Goal: Task Accomplishment & Management: Manage account settings

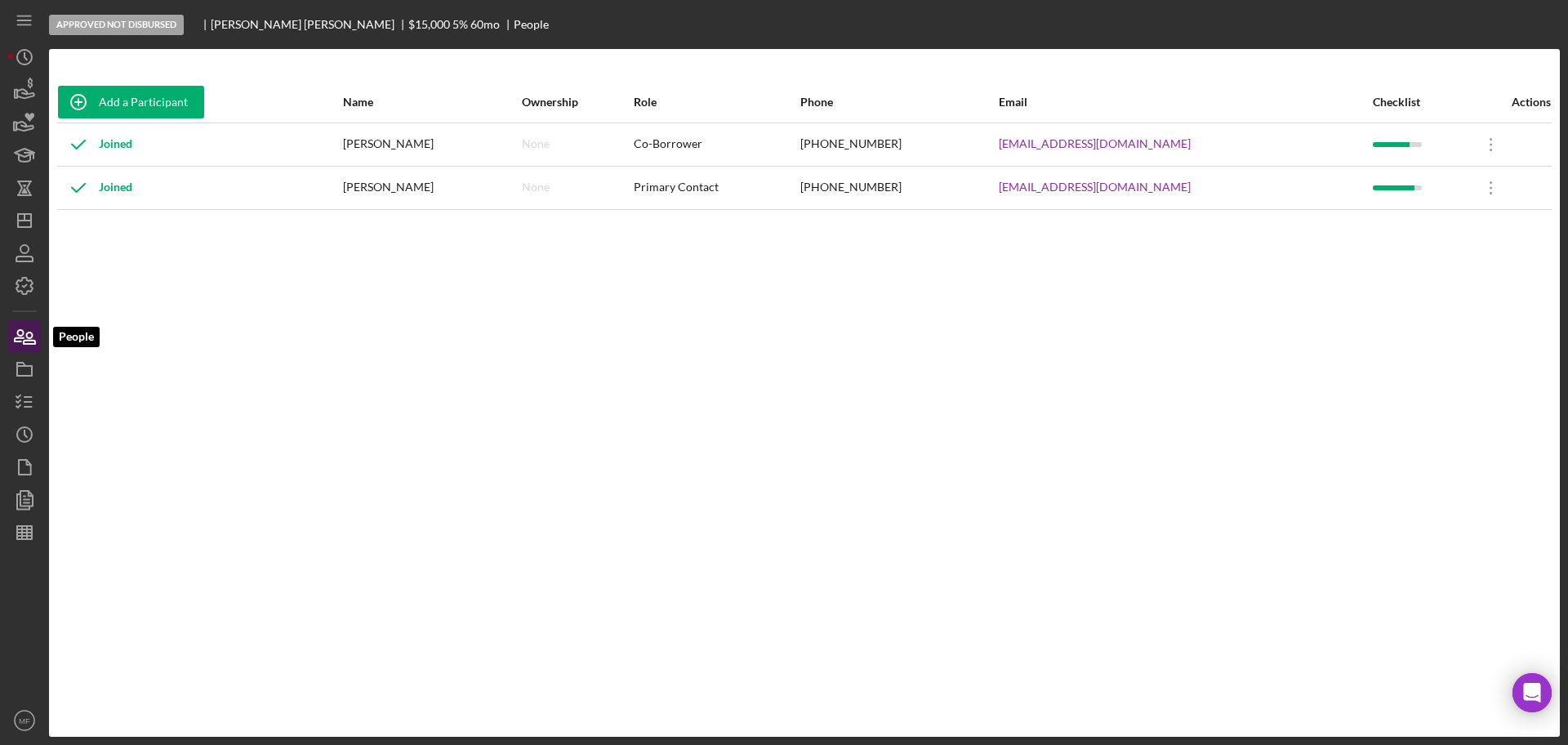
click at [21, 342] on icon "button" at bounding box center [25, 336] width 41 height 41
click at [27, 402] on line "button" at bounding box center [28, 402] width 8 height 0
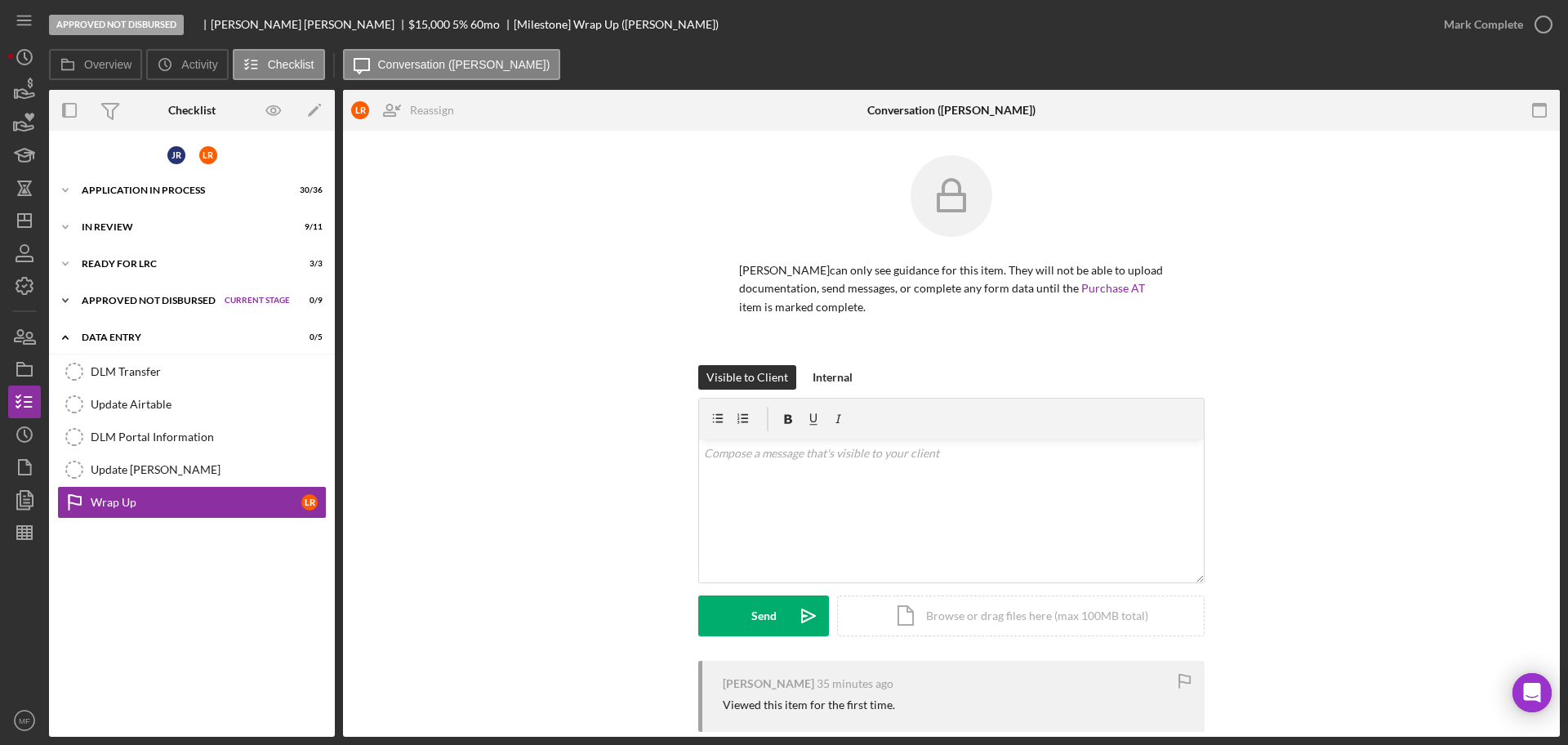
click at [145, 293] on div "Icon/Expander Approved Not Disbursed Current Stage 0 / 9 Set Stage" at bounding box center [192, 300] width 286 height 33
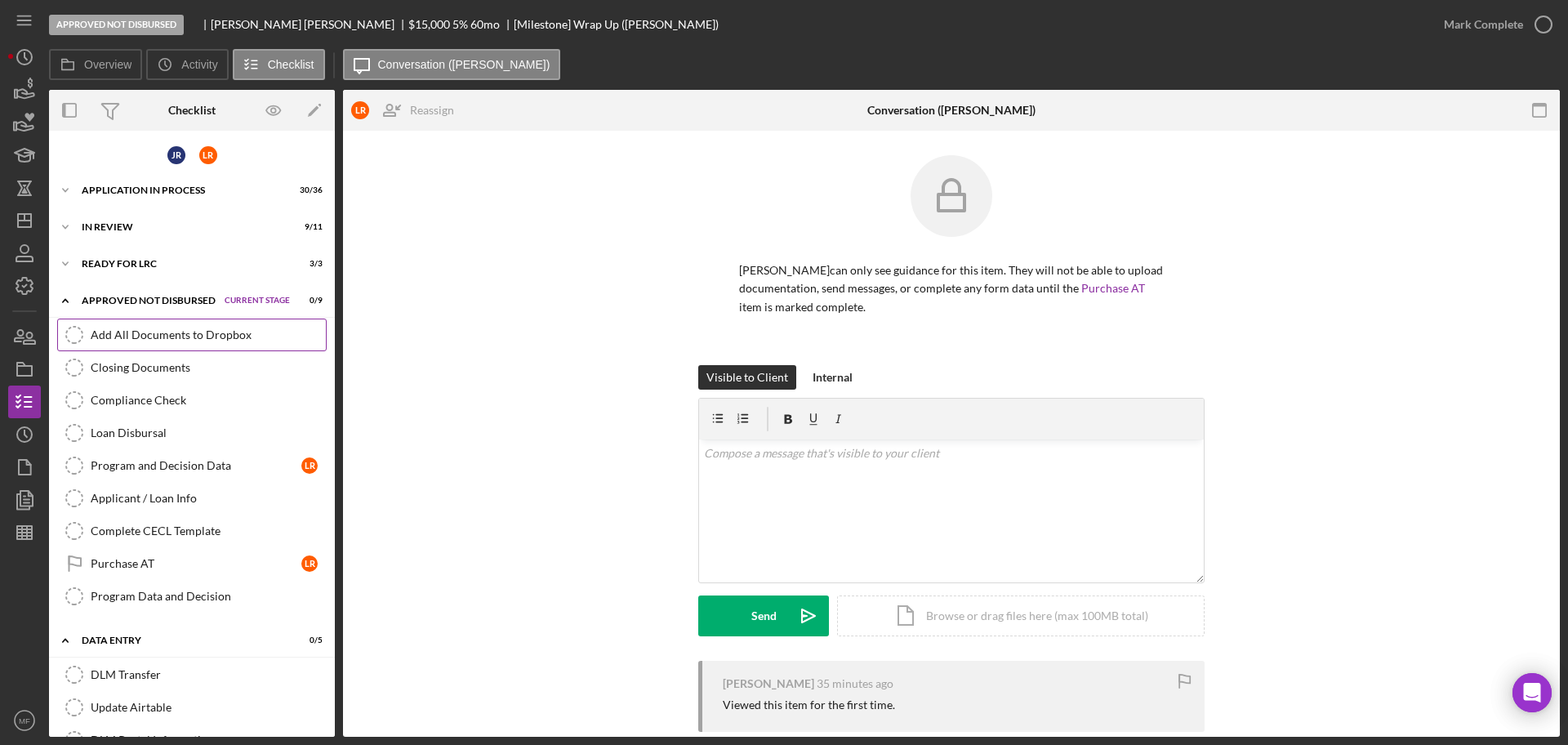
click at [171, 337] on div "Add All Documents to Dropbox" at bounding box center [208, 334] width 235 height 13
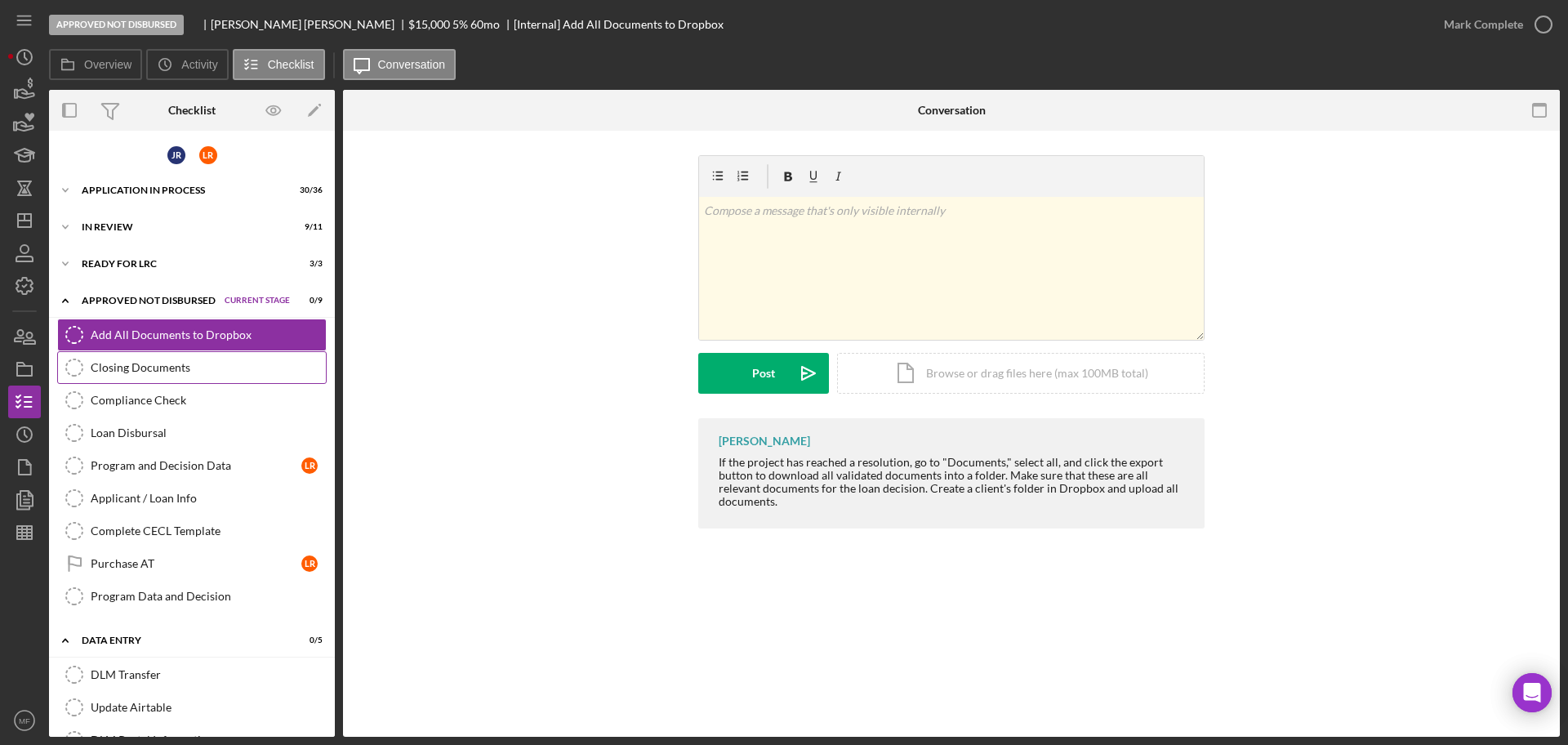
click at [125, 361] on div "Closing Documents" at bounding box center [208, 367] width 235 height 13
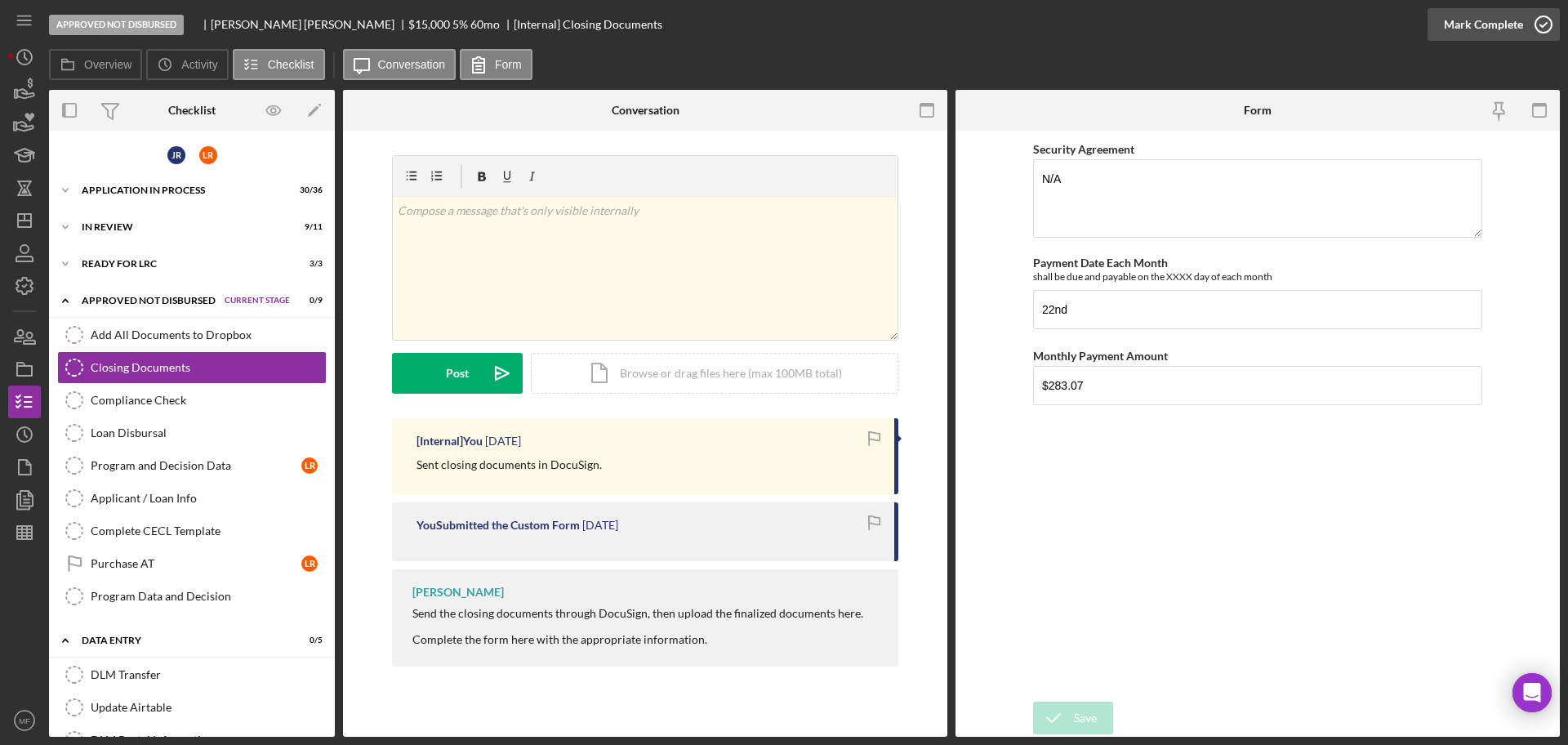
click at [1515, 16] on div "Mark Complete" at bounding box center [1483, 25] width 80 height 33
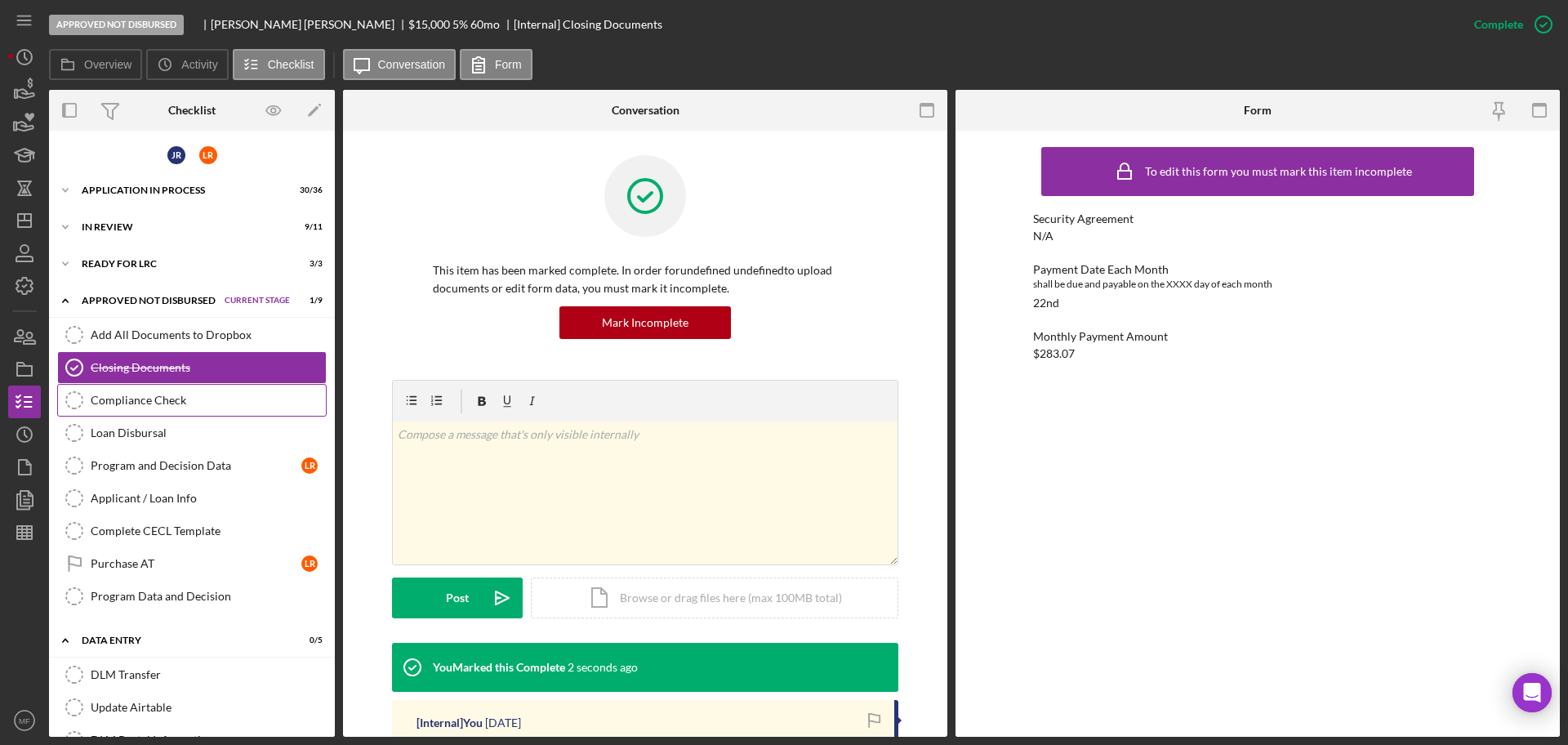
click at [152, 396] on div "Compliance Check" at bounding box center [208, 399] width 235 height 13
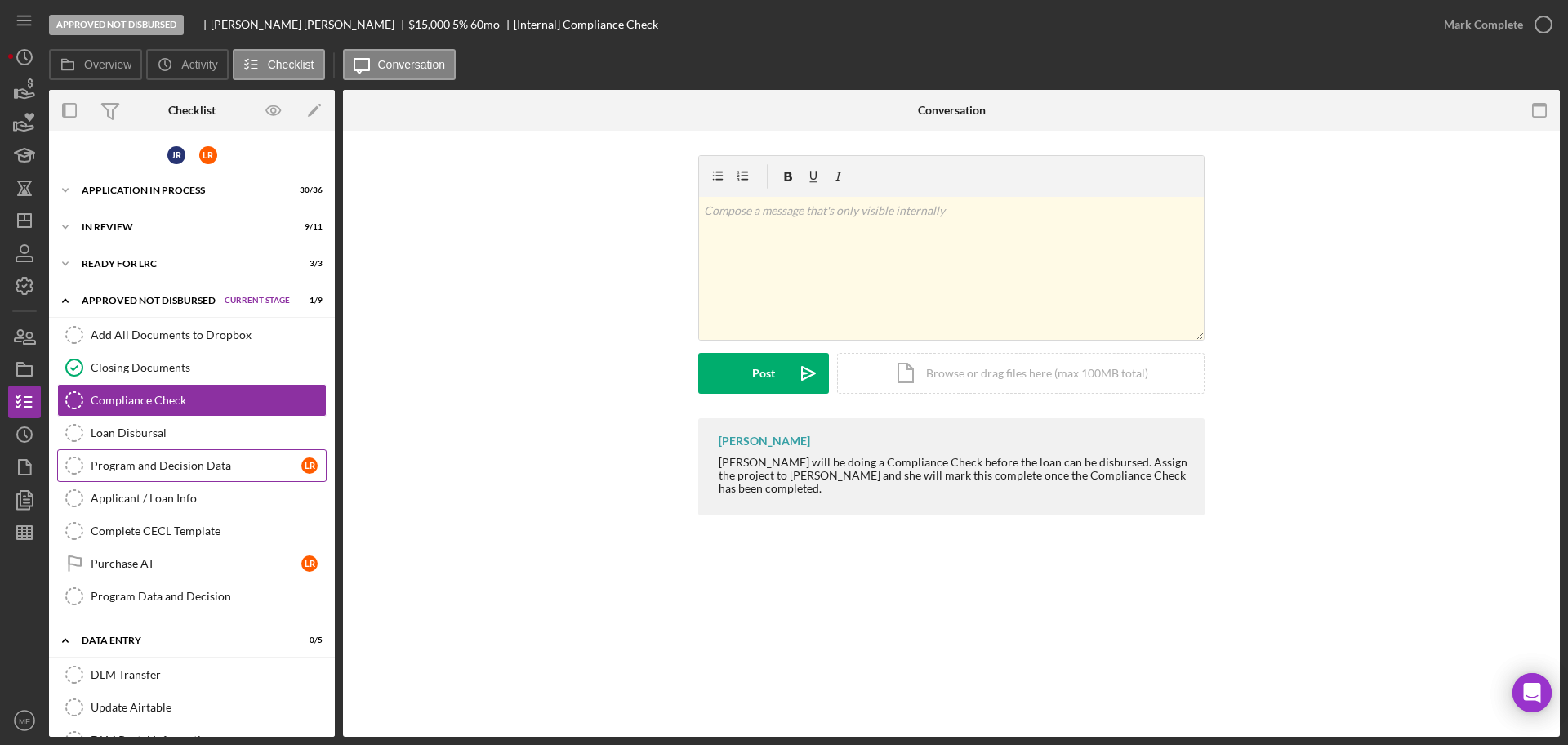
click at [177, 466] on div "Program and Decision Data" at bounding box center [196, 464] width 210 height 13
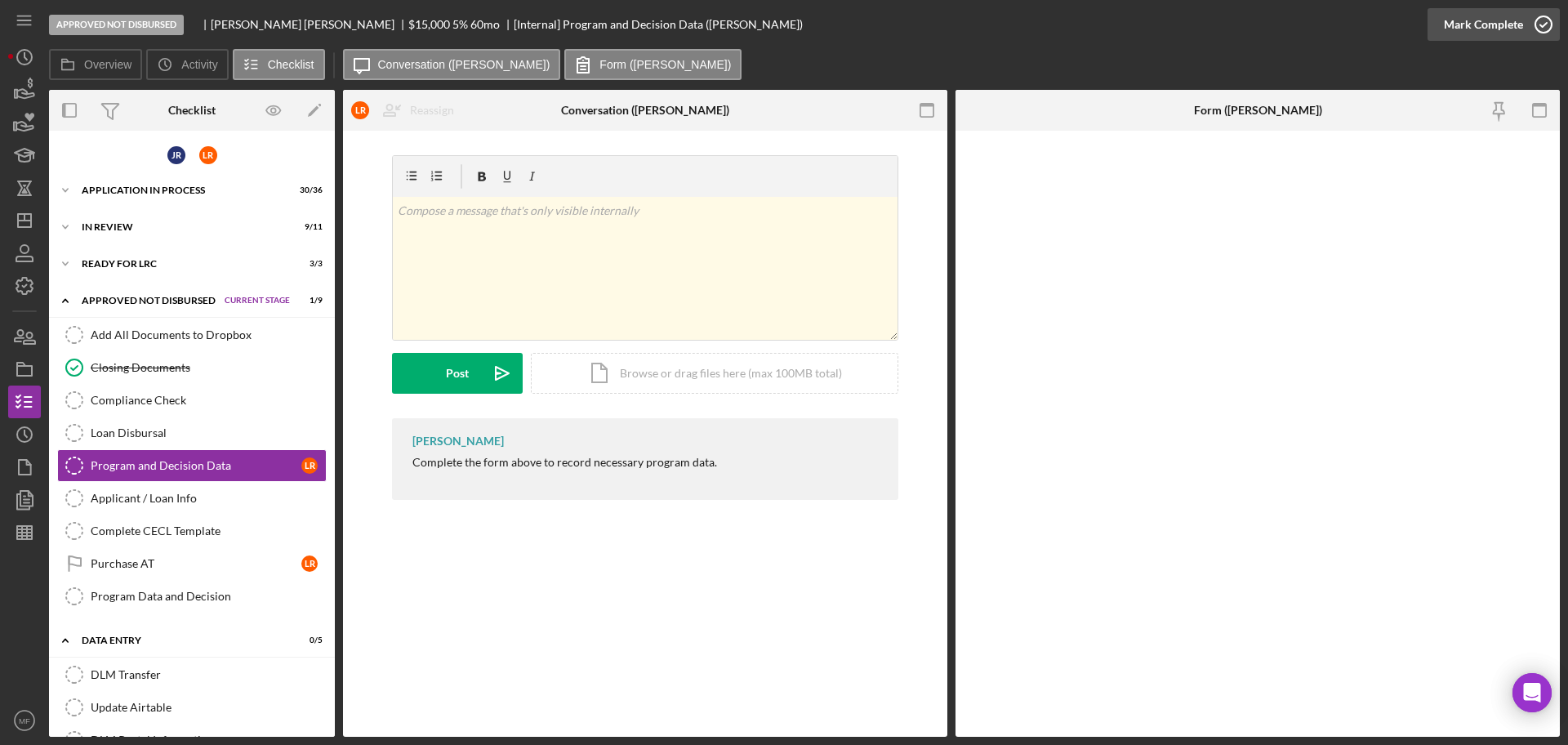
click at [1472, 15] on div "Mark Complete" at bounding box center [1483, 25] width 80 height 33
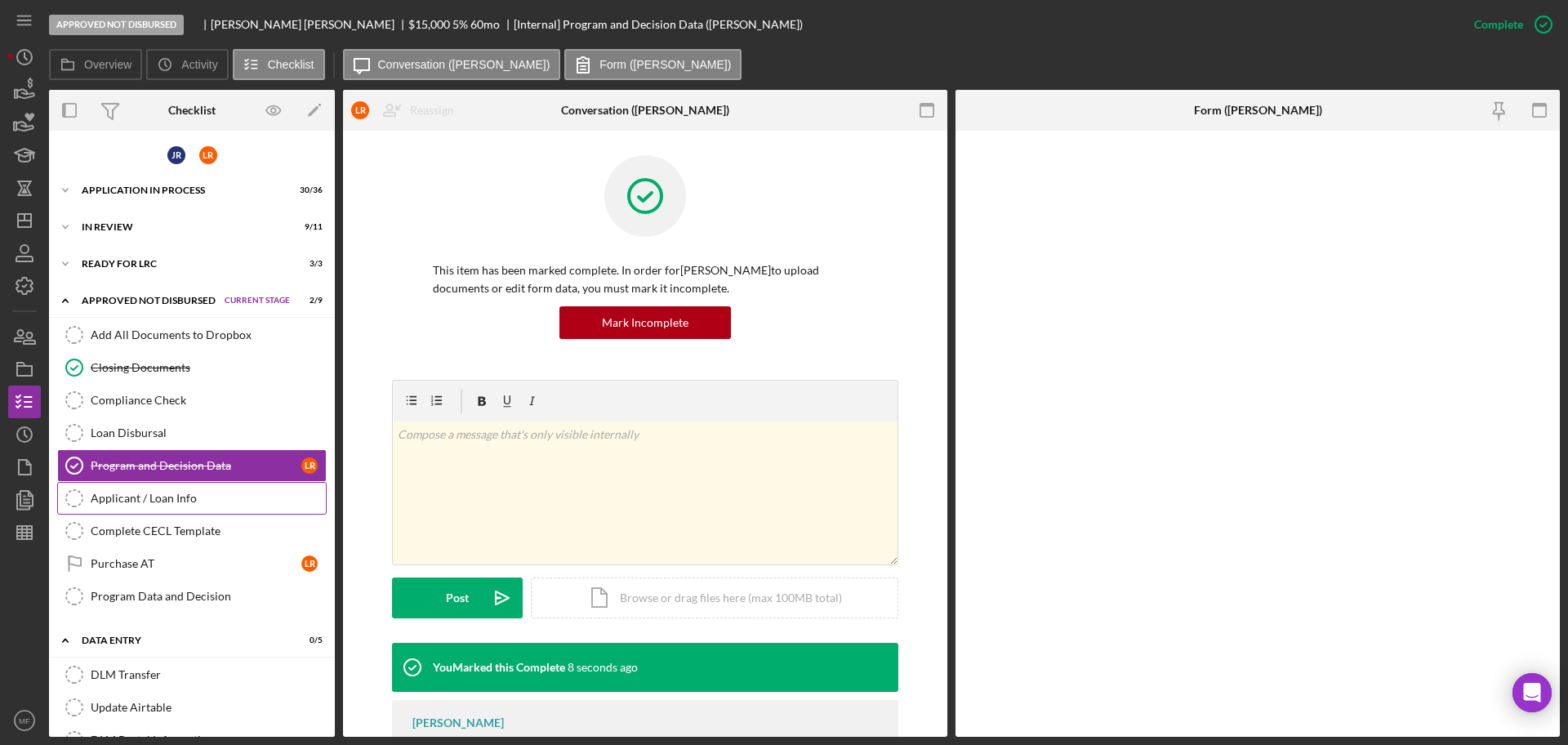
click at [141, 499] on div "Applicant / Loan Info" at bounding box center [208, 498] width 235 height 13
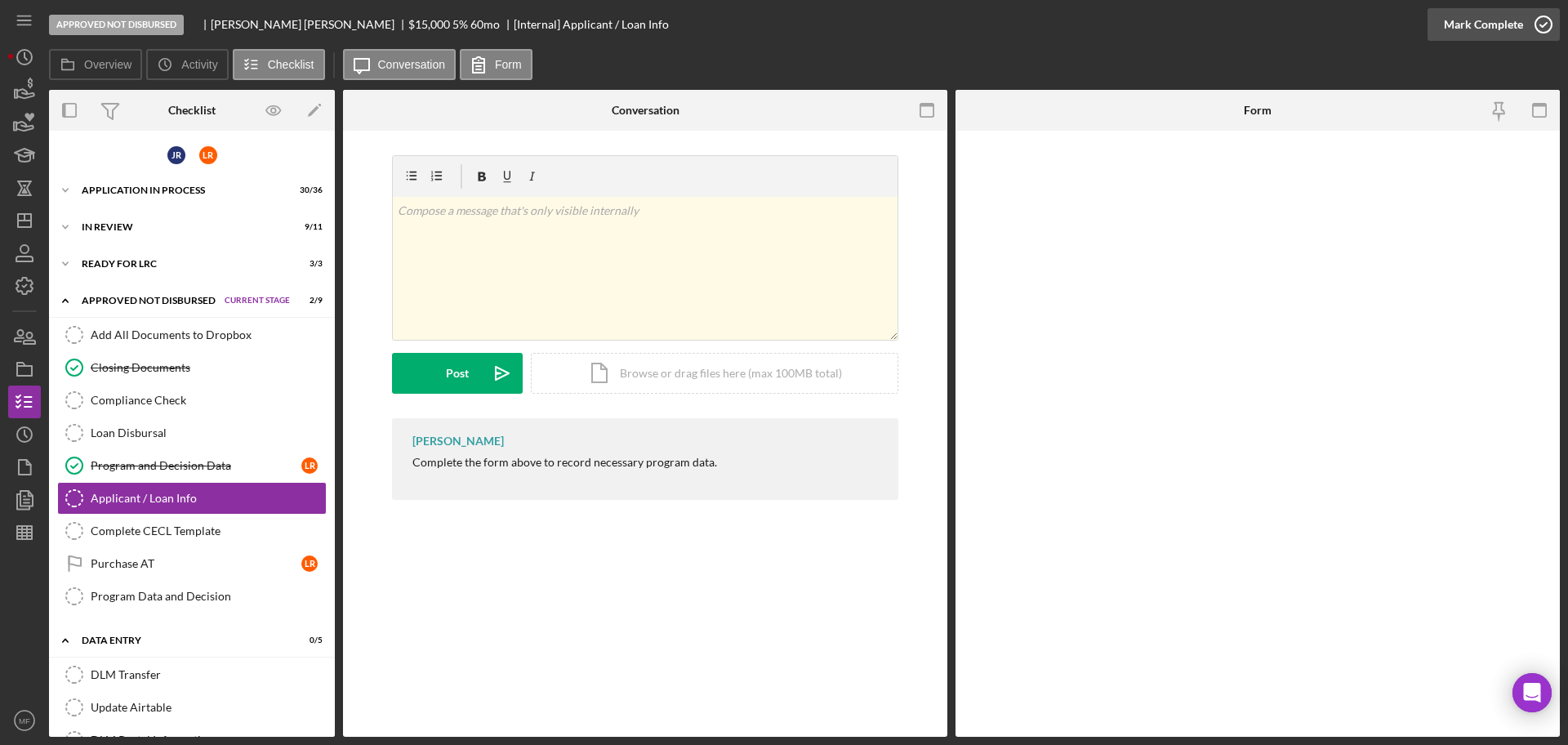
click at [1511, 22] on div "Mark Complete" at bounding box center [1483, 25] width 80 height 33
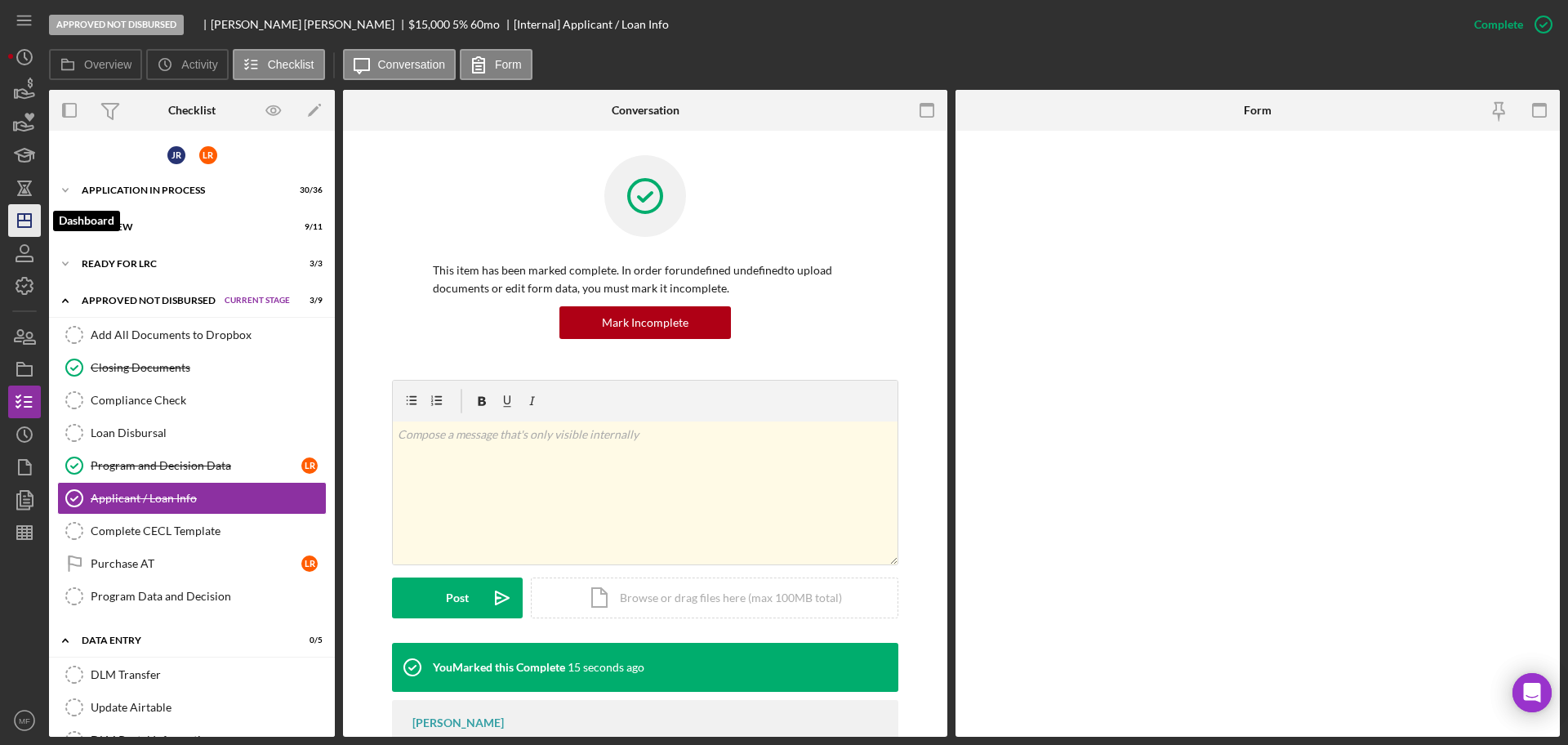
click at [31, 221] on line "button" at bounding box center [24, 221] width 13 height 0
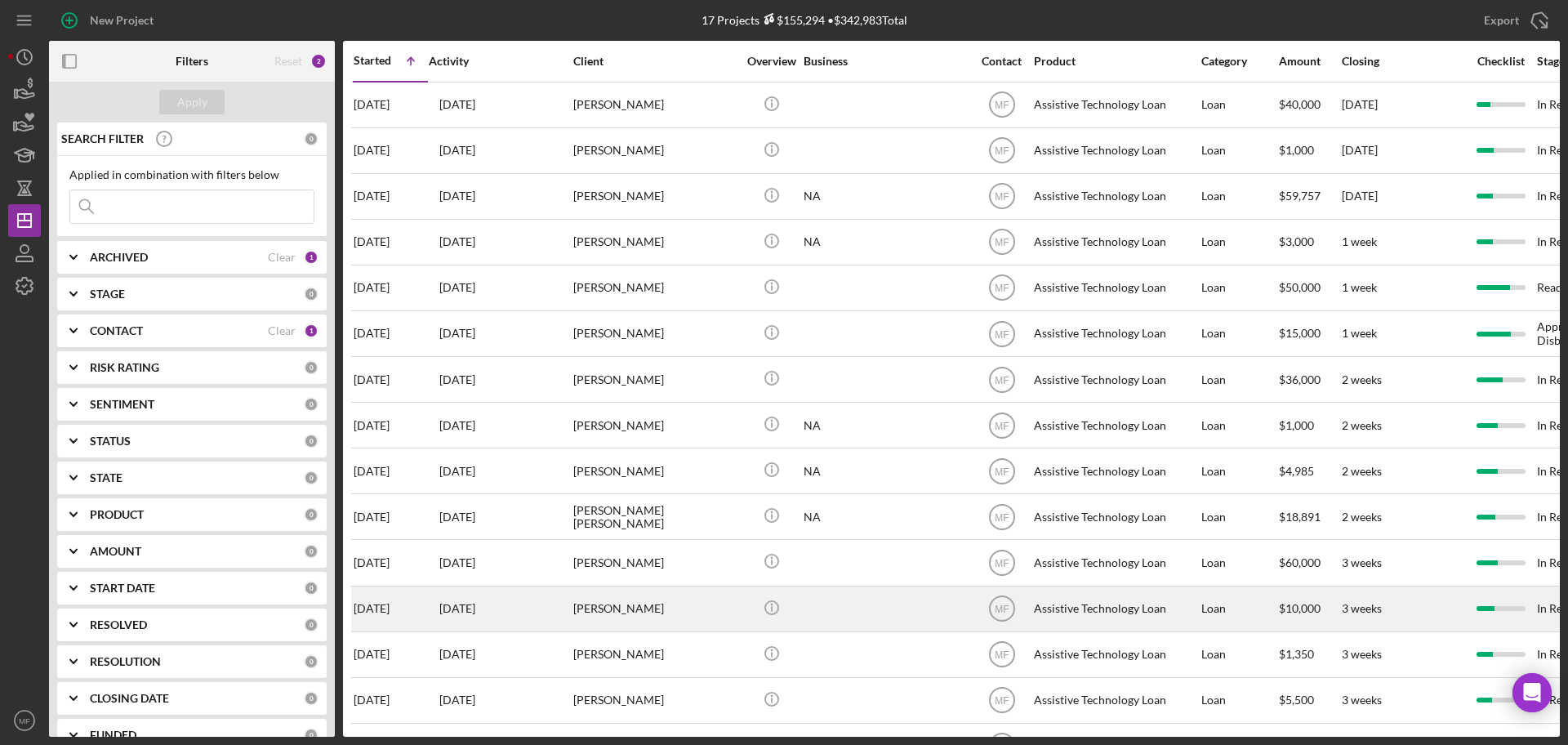
scroll to position [148, 0]
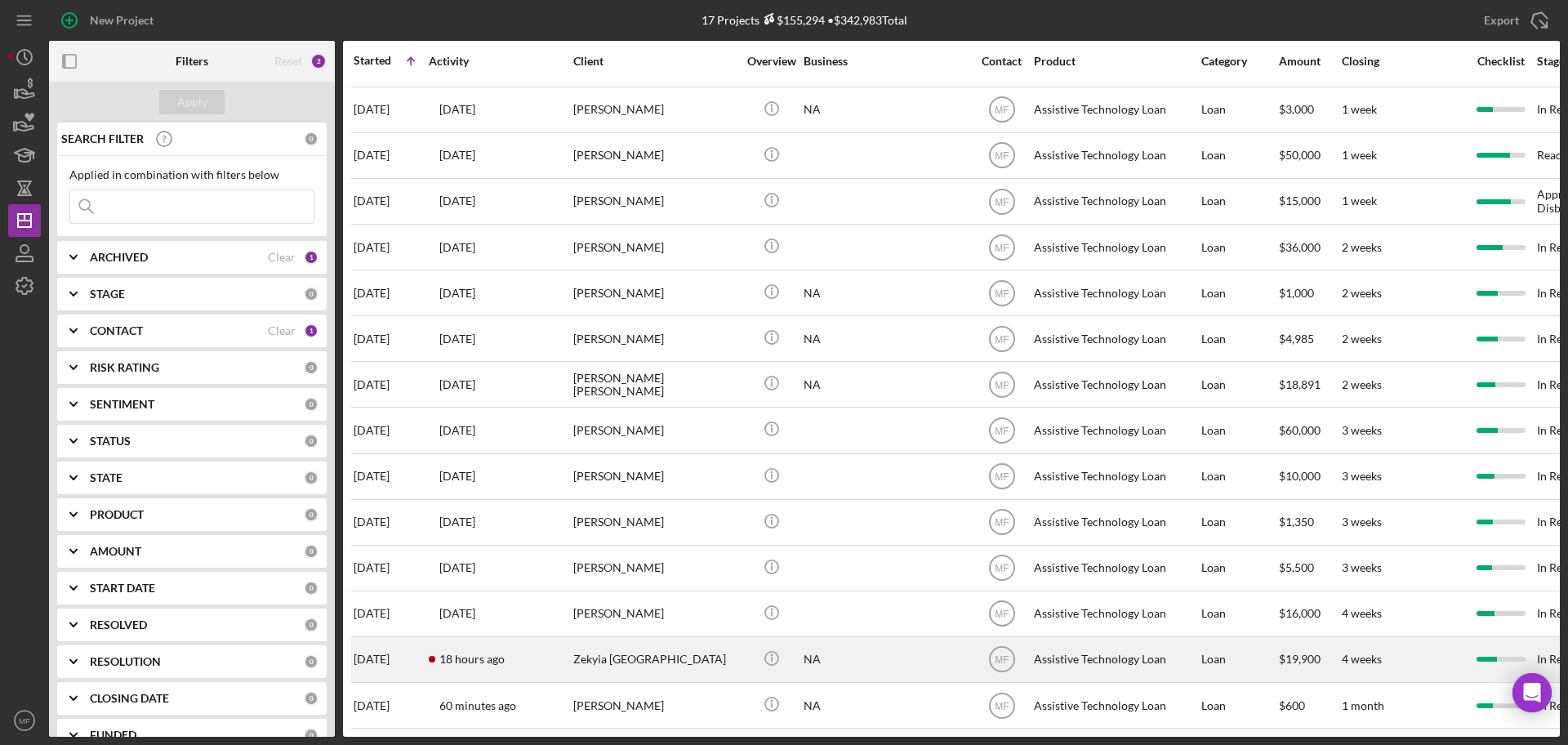
click at [671, 644] on div "Zekyia [GEOGRAPHIC_DATA]" at bounding box center [654, 659] width 163 height 44
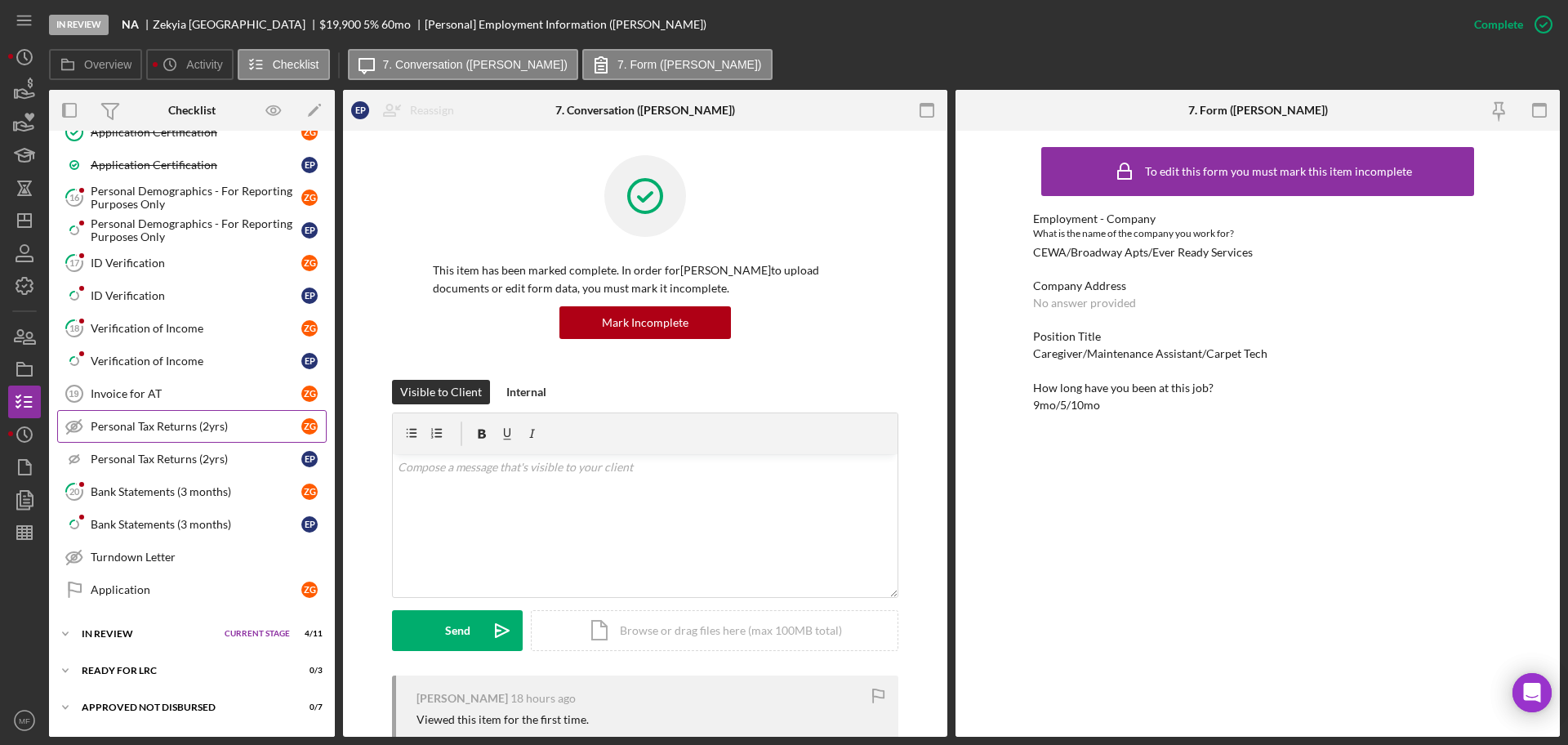
scroll to position [811, 0]
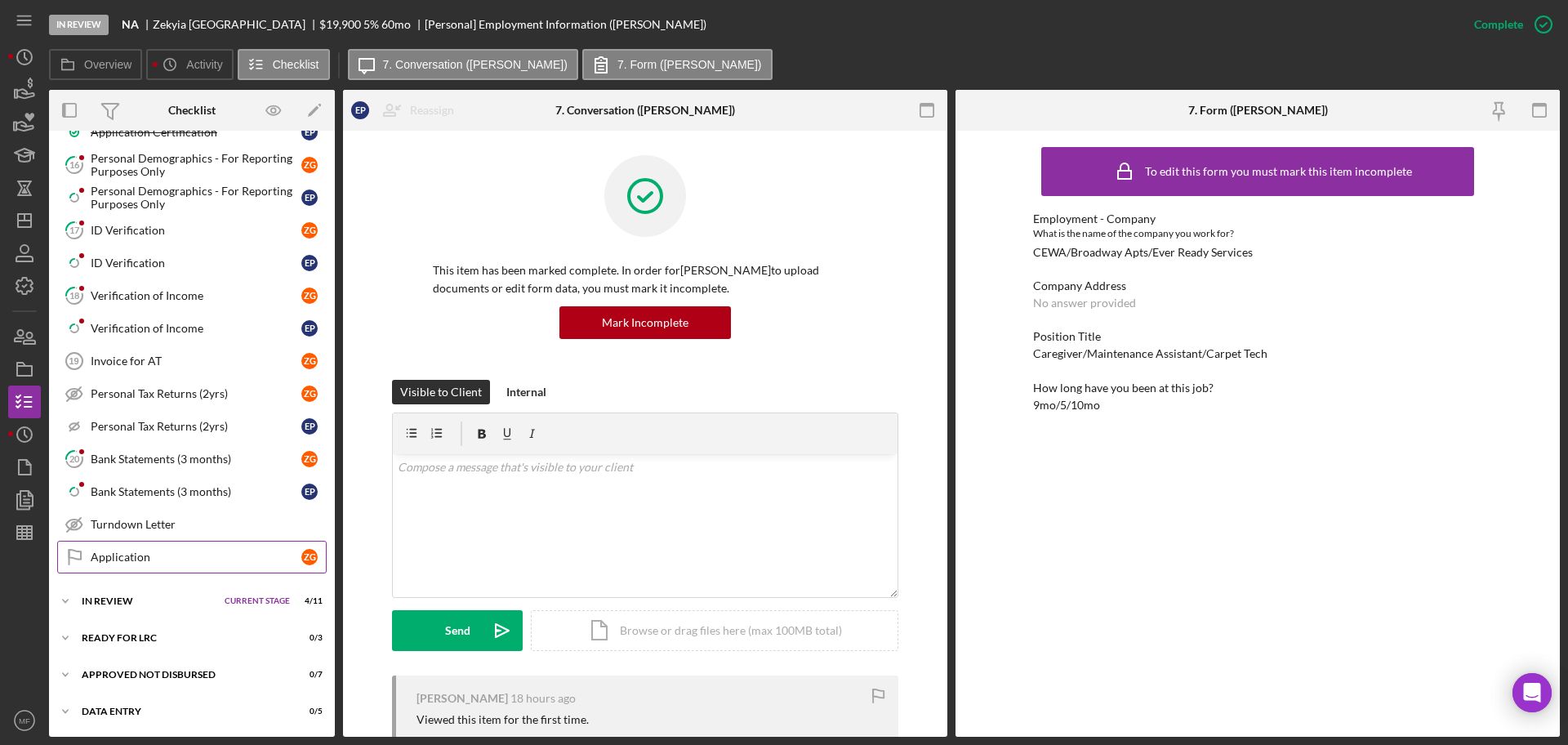
click at [133, 561] on div "Application" at bounding box center [196, 556] width 210 height 13
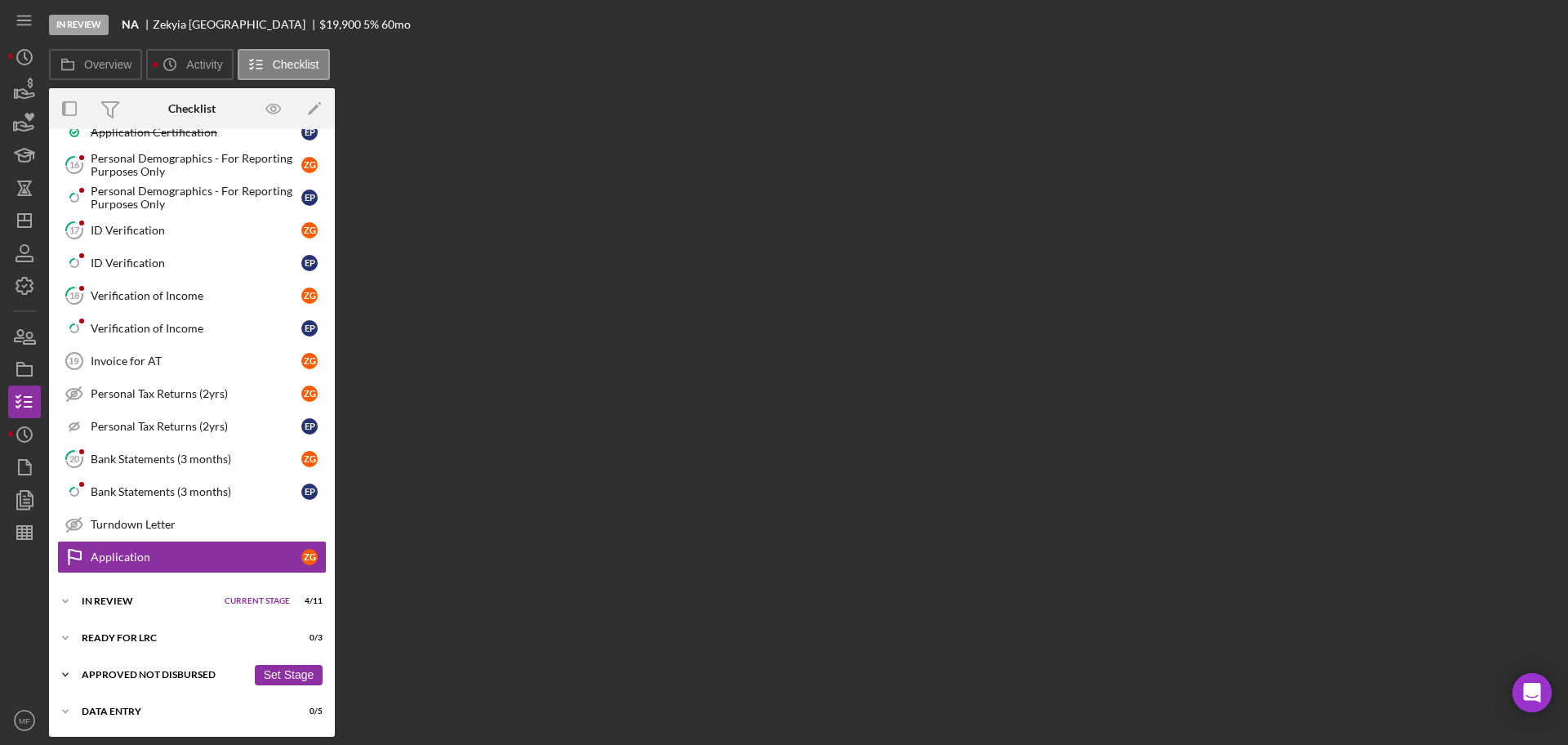
scroll to position [811, 0]
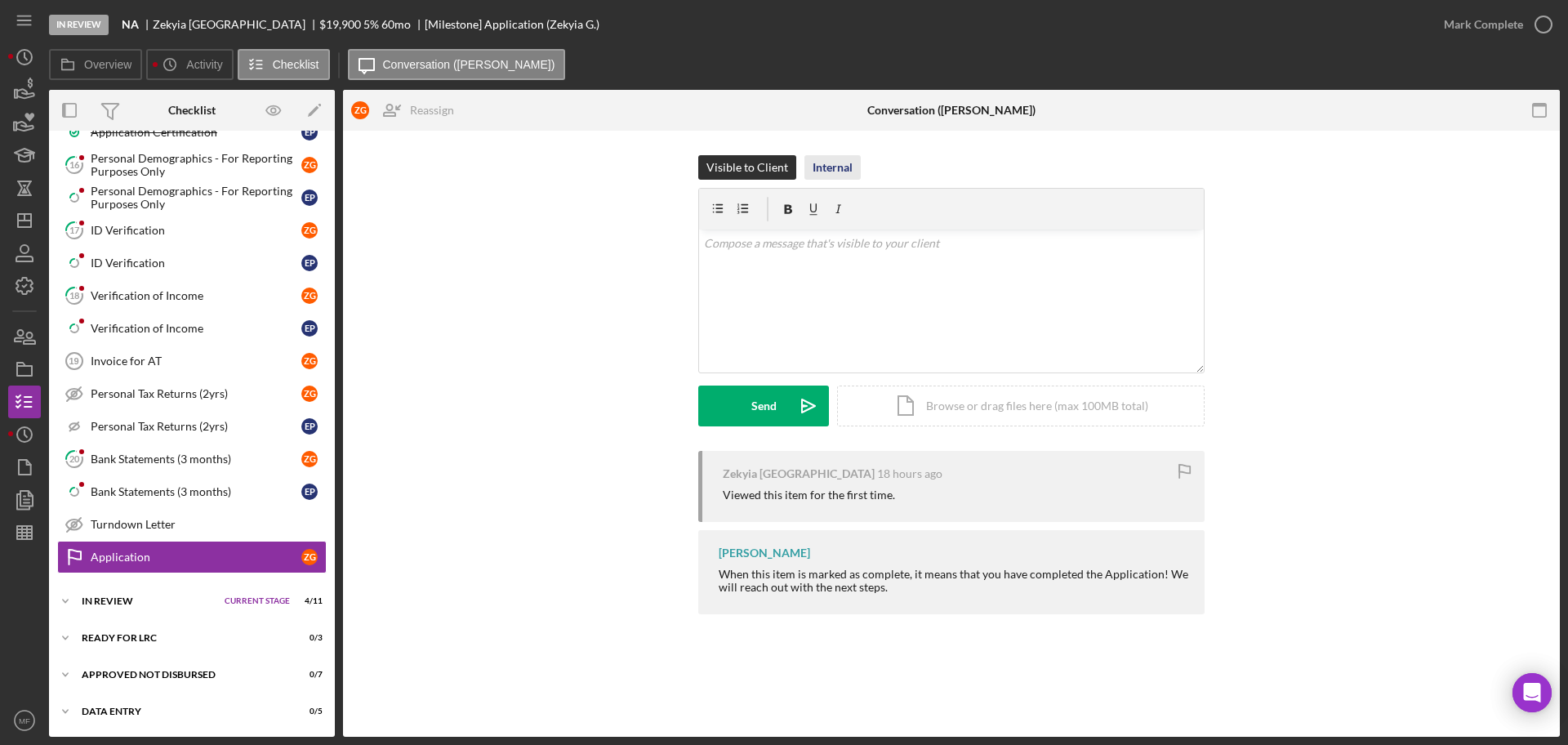
click at [831, 173] on div "Internal" at bounding box center [832, 167] width 40 height 25
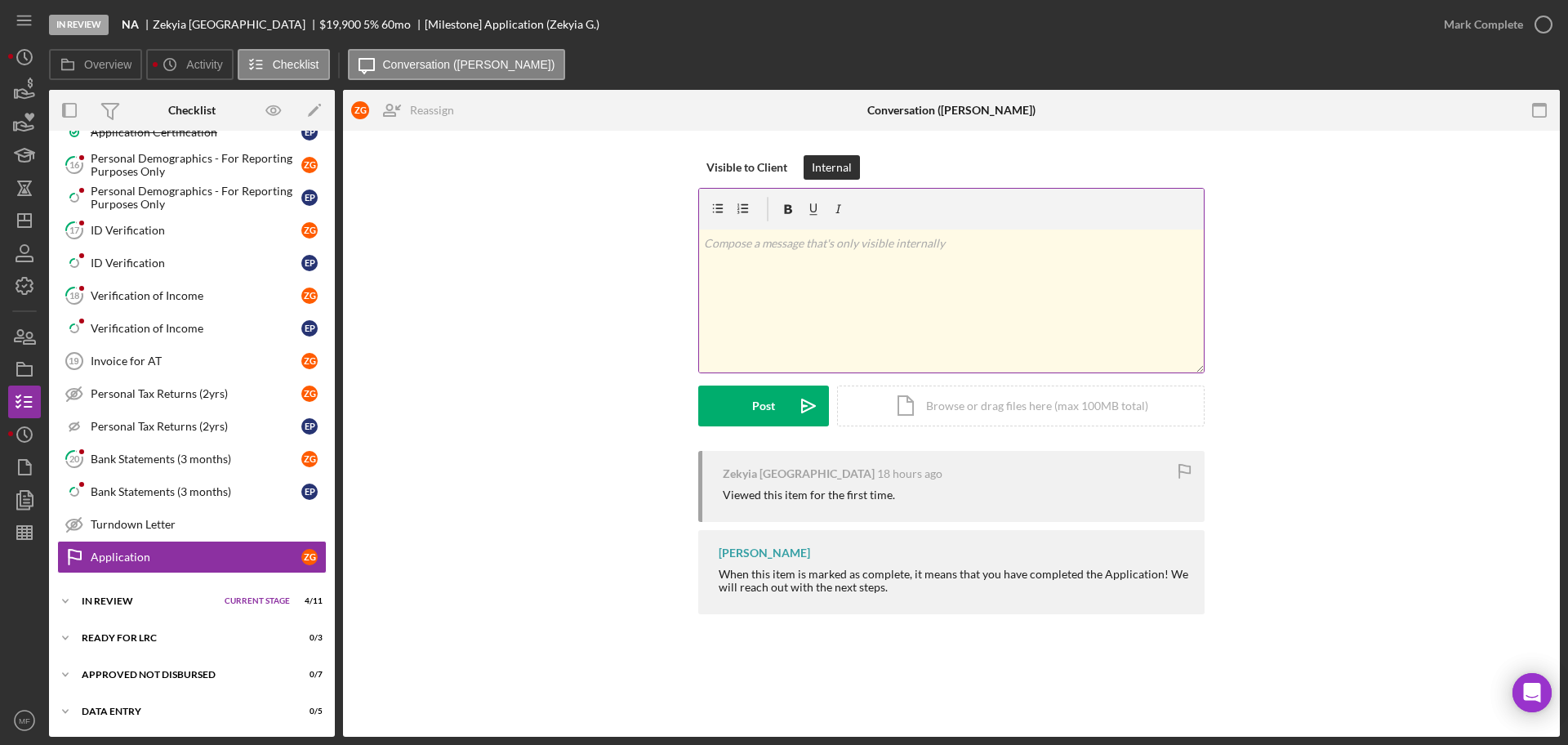
click at [810, 249] on p at bounding box center [951, 243] width 495 height 18
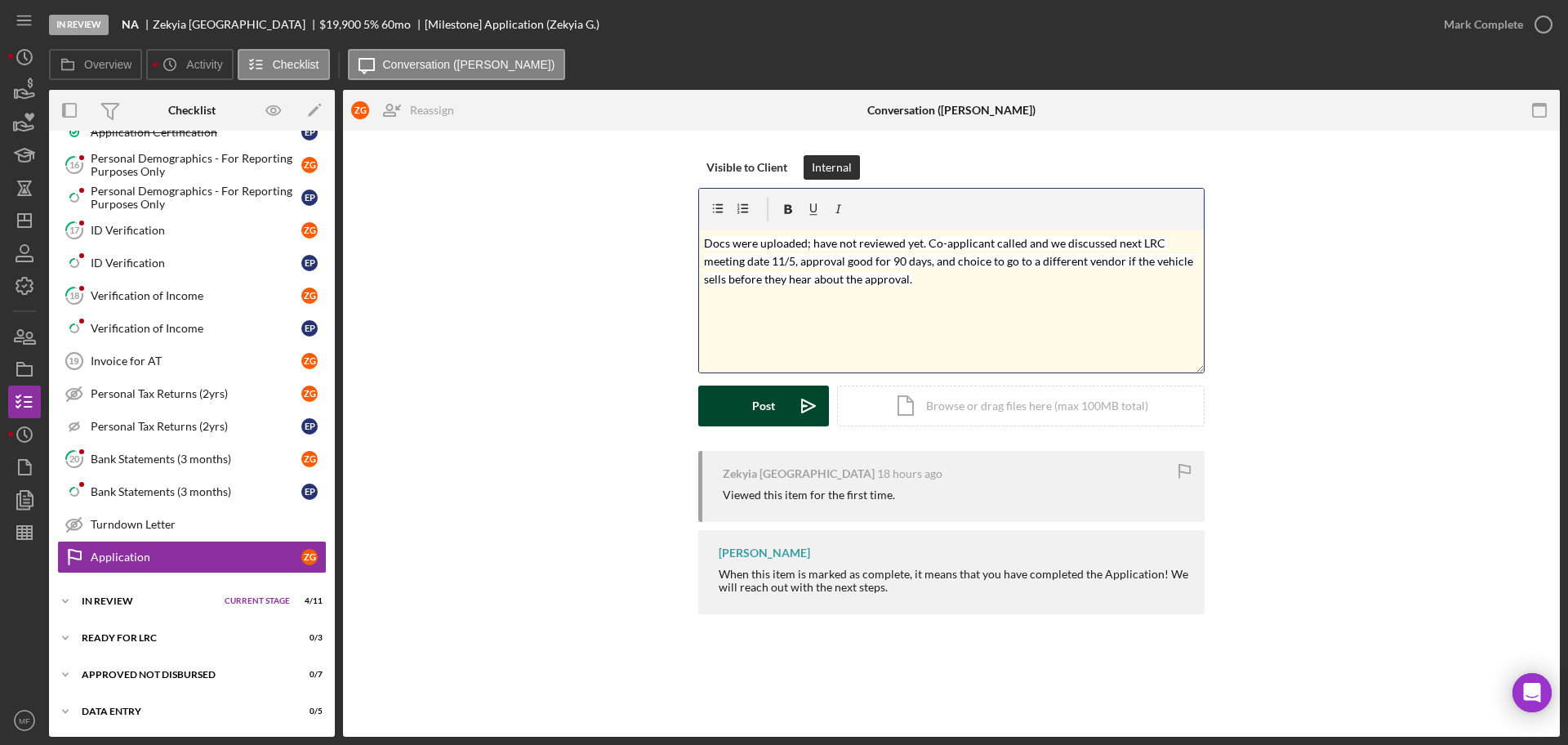
click at [773, 399] on div "Post" at bounding box center [763, 406] width 23 height 41
